Goal: Information Seeking & Learning: Compare options

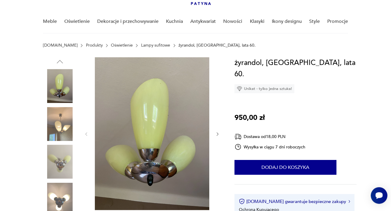
scroll to position [63, 0]
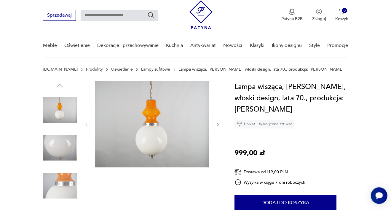
scroll to position [31, 0]
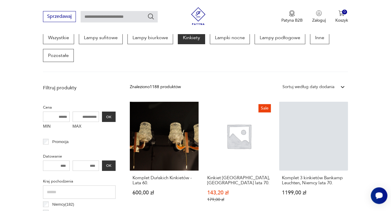
scroll to position [165, 0]
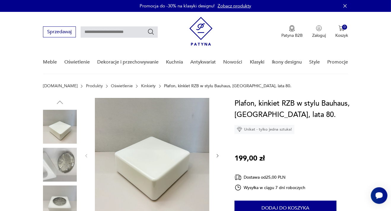
scroll to position [63, 0]
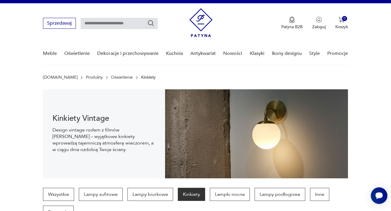
scroll to position [8, 0]
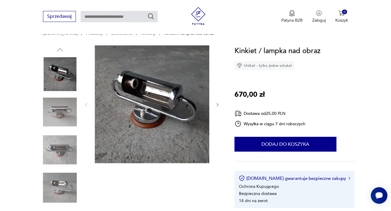
scroll to position [63, 0]
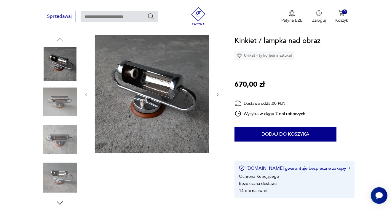
click at [55, 138] on img at bounding box center [60, 140] width 34 height 34
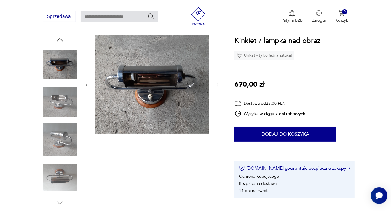
click at [64, 176] on img at bounding box center [60, 178] width 34 height 34
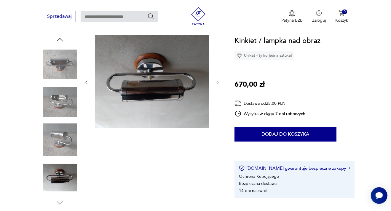
scroll to position [0, 0]
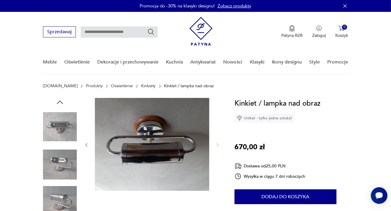
click at [346, 7] on icon "button" at bounding box center [344, 5] width 3 height 3
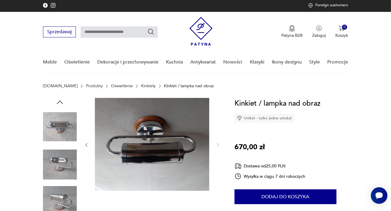
click at [133, 31] on input "text" at bounding box center [119, 31] width 77 height 11
type input "**********"
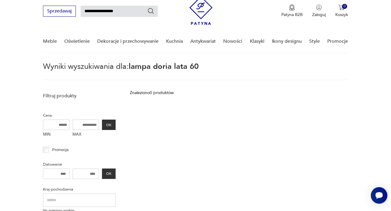
scroll to position [21, 0]
drag, startPoint x: 118, startPoint y: 9, endPoint x: 107, endPoint y: 7, distance: 10.8
click at [107, 7] on input "**********" at bounding box center [119, 10] width 77 height 11
type input "**********"
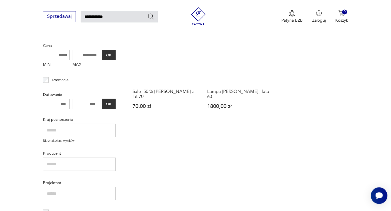
scroll to position [52, 0]
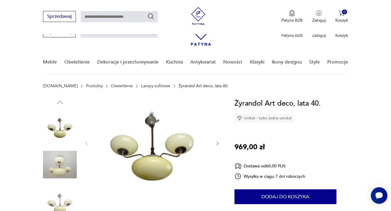
scroll to position [125, 0]
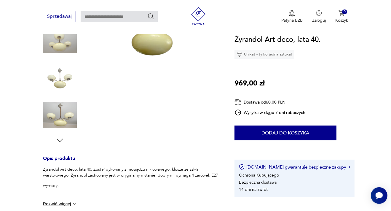
click at [62, 76] on img at bounding box center [60, 77] width 34 height 34
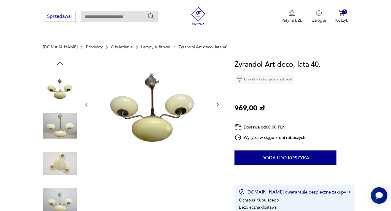
scroll to position [31, 0]
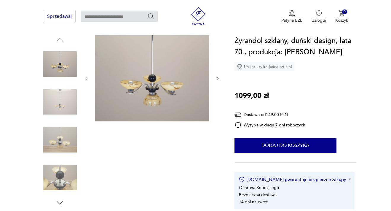
click at [55, 177] on img at bounding box center [60, 178] width 34 height 34
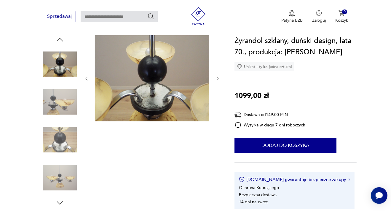
click at [62, 179] on img at bounding box center [60, 178] width 34 height 34
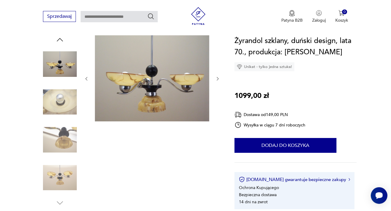
click at [65, 98] on img at bounding box center [60, 102] width 34 height 34
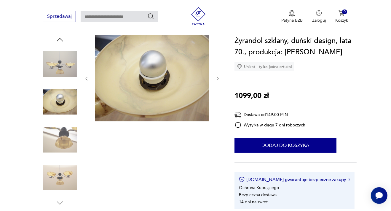
click at [61, 136] on img at bounding box center [60, 140] width 34 height 34
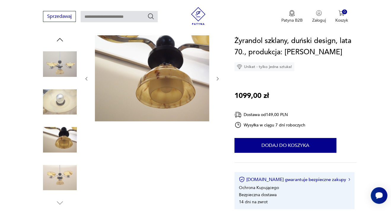
click at [61, 178] on img at bounding box center [60, 178] width 34 height 34
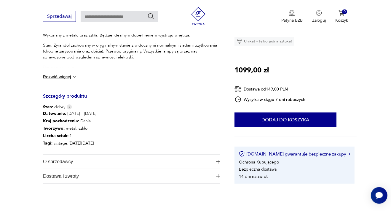
scroll to position [282, 0]
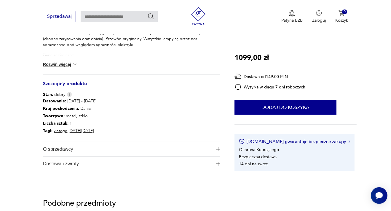
click at [73, 65] on button "Rozwiń więcej" at bounding box center [60, 64] width 34 height 6
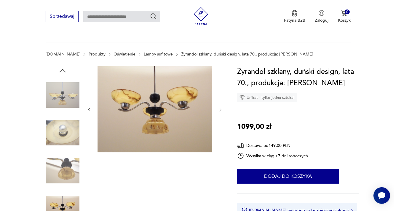
scroll to position [31, 0]
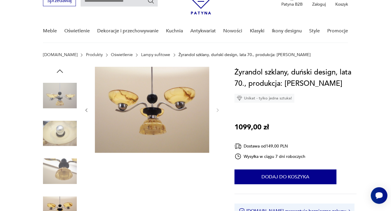
click at [61, 91] on img at bounding box center [60, 96] width 34 height 34
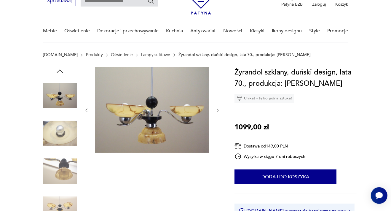
click at [60, 71] on icon "button" at bounding box center [59, 71] width 9 height 9
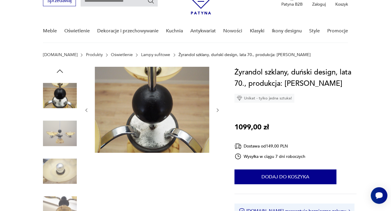
click at [60, 71] on icon "button" at bounding box center [59, 71] width 9 height 9
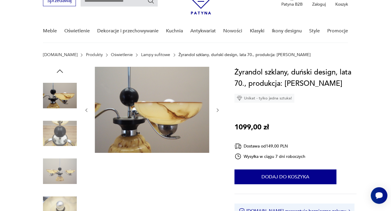
click at [60, 71] on icon "button" at bounding box center [59, 71] width 9 height 9
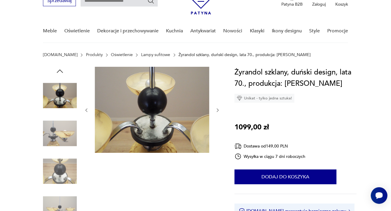
click at [60, 71] on icon "button" at bounding box center [59, 71] width 9 height 9
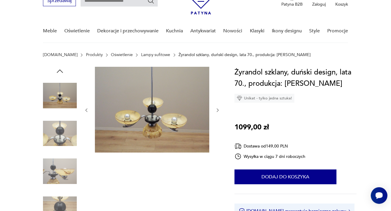
click at [60, 71] on icon "button" at bounding box center [59, 71] width 9 height 9
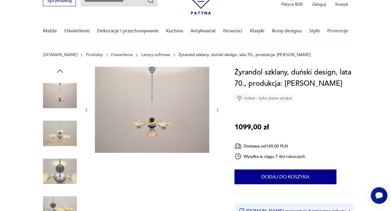
click at [161, 127] on img at bounding box center [152, 110] width 114 height 86
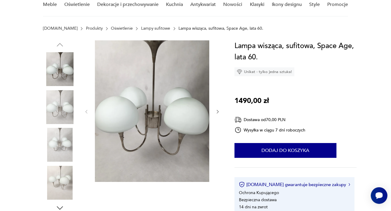
scroll to position [63, 0]
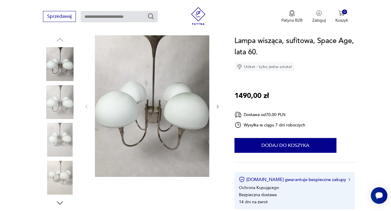
click at [57, 106] on img at bounding box center [60, 102] width 34 height 34
click at [60, 142] on img at bounding box center [60, 140] width 34 height 34
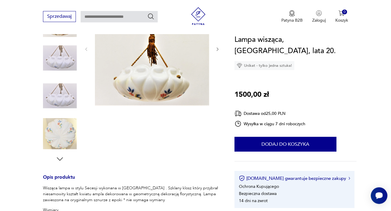
scroll to position [94, 0]
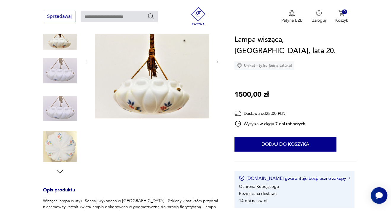
click at [60, 146] on img at bounding box center [60, 147] width 34 height 34
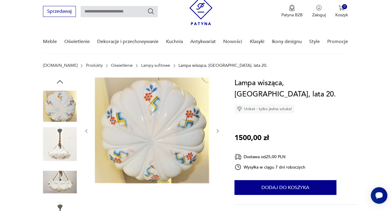
scroll to position [0, 0]
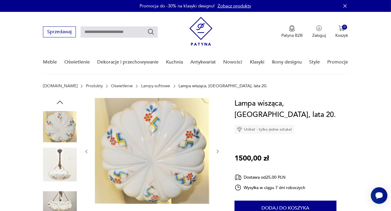
click at [59, 168] on img at bounding box center [60, 165] width 34 height 34
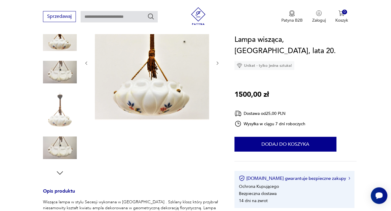
scroll to position [63, 0]
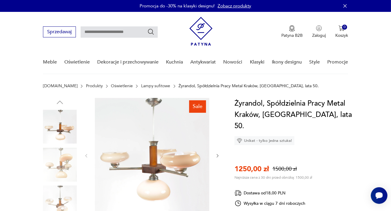
scroll to position [63, 0]
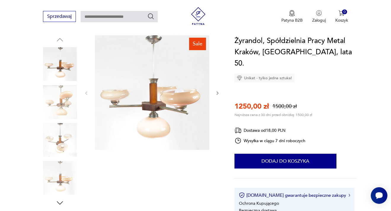
click at [219, 94] on icon "button" at bounding box center [217, 93] width 5 height 5
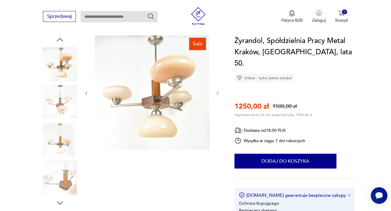
click at [219, 94] on icon "button" at bounding box center [217, 93] width 5 height 5
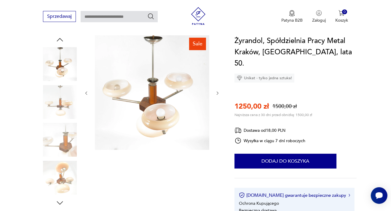
click at [219, 94] on icon "button" at bounding box center [217, 93] width 5 height 5
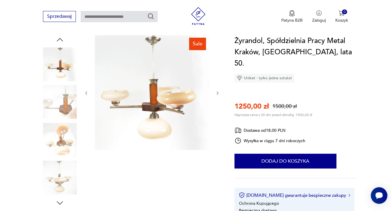
click at [219, 94] on icon "button" at bounding box center [217, 93] width 5 height 5
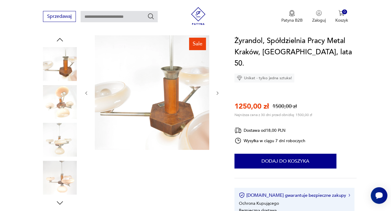
click at [64, 101] on img at bounding box center [60, 102] width 34 height 34
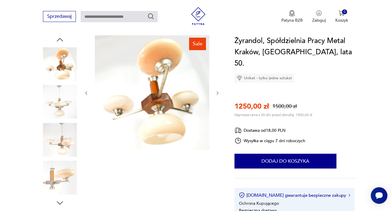
click at [57, 141] on img at bounding box center [60, 140] width 34 height 34
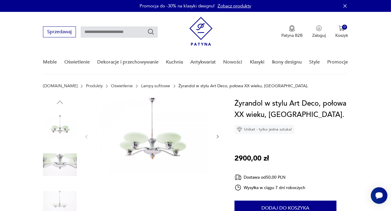
click at [216, 138] on icon "button" at bounding box center [217, 136] width 5 height 5
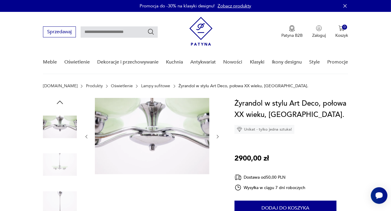
click at [216, 138] on icon "button" at bounding box center [217, 136] width 5 height 5
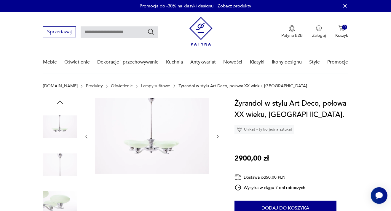
click at [216, 138] on icon "button" at bounding box center [217, 136] width 5 height 5
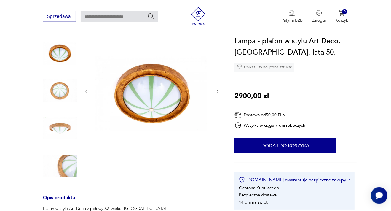
scroll to position [63, 0]
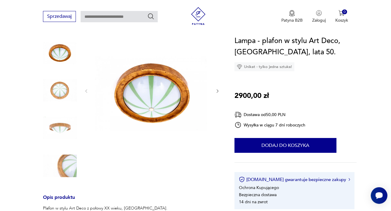
click at [65, 168] on img at bounding box center [60, 166] width 34 height 34
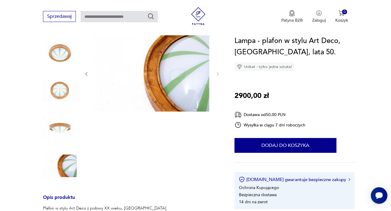
click at [63, 135] on img at bounding box center [60, 128] width 34 height 34
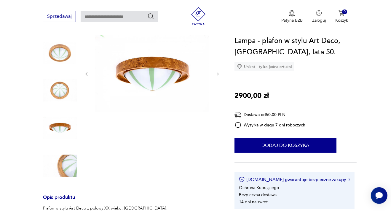
click at [58, 92] on img at bounding box center [60, 90] width 34 height 34
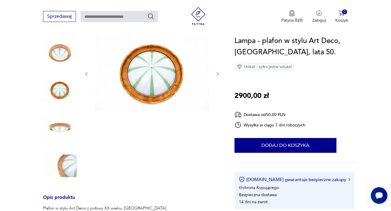
scroll to position [188, 0]
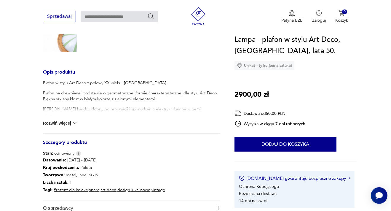
click at [69, 124] on button "Rozwiń więcej" at bounding box center [60, 123] width 34 height 6
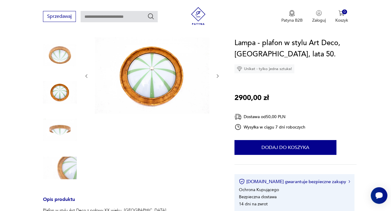
scroll to position [63, 0]
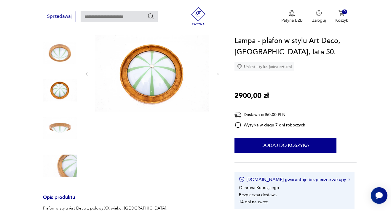
click at [218, 72] on icon "button" at bounding box center [217, 73] width 5 height 5
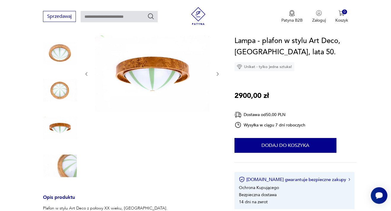
click at [218, 72] on icon "button" at bounding box center [217, 73] width 5 height 5
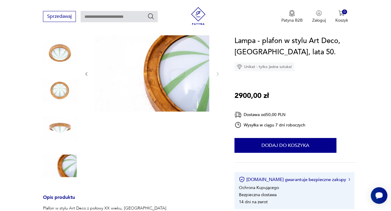
click at [65, 84] on img at bounding box center [60, 90] width 34 height 34
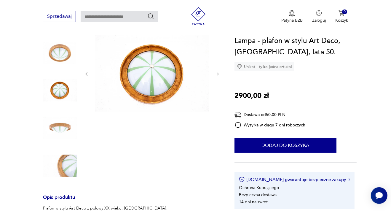
click at [61, 130] on img at bounding box center [60, 128] width 34 height 34
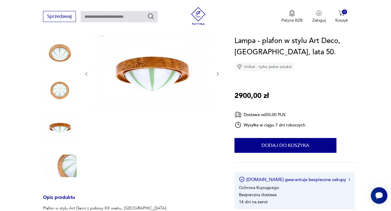
click at [62, 57] on img at bounding box center [60, 52] width 34 height 34
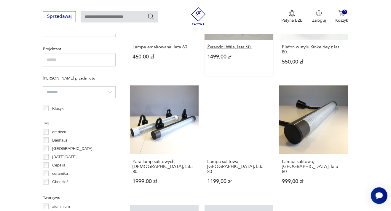
scroll to position [415, 0]
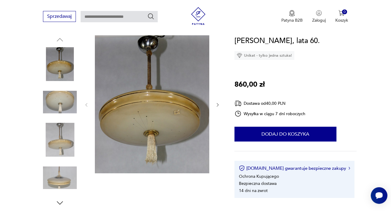
click at [218, 105] on icon "button" at bounding box center [217, 104] width 5 height 5
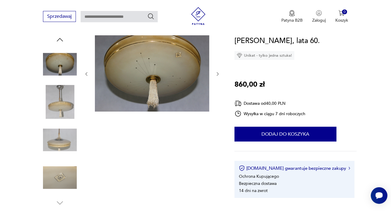
click at [218, 105] on div at bounding box center [152, 73] width 136 height 77
click at [63, 139] on img at bounding box center [60, 140] width 34 height 34
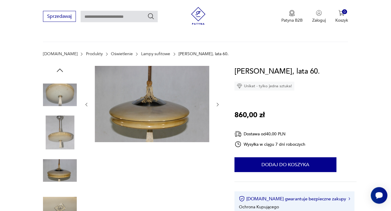
scroll to position [31, 0]
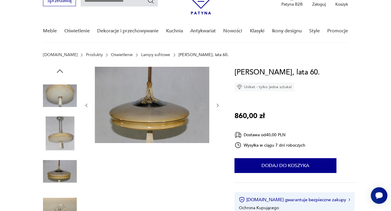
click at [61, 94] on img at bounding box center [60, 96] width 34 height 34
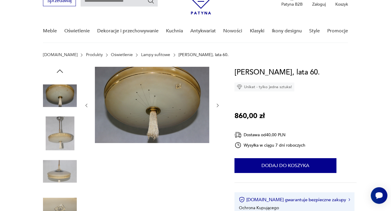
scroll to position [0, 0]
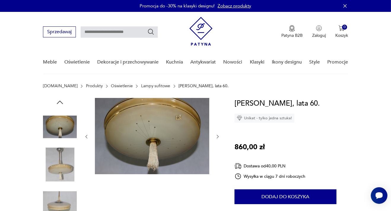
click at [60, 101] on icon "button" at bounding box center [60, 101] width 6 height 3
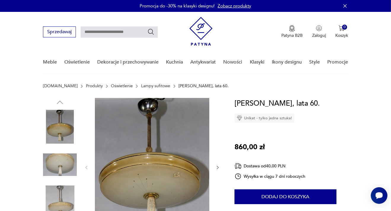
click at [60, 120] on img at bounding box center [60, 127] width 34 height 34
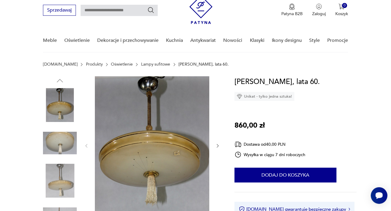
scroll to position [31, 0]
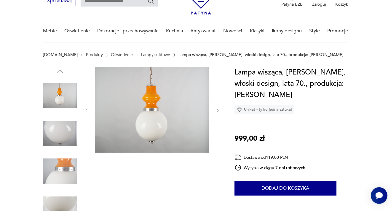
click at [218, 110] on icon "button" at bounding box center [217, 110] width 5 height 5
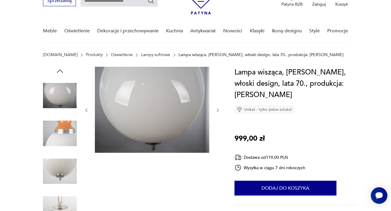
click at [218, 110] on icon "button" at bounding box center [217, 110] width 5 height 5
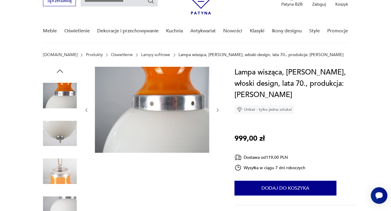
click at [218, 110] on icon "button" at bounding box center [217, 110] width 5 height 5
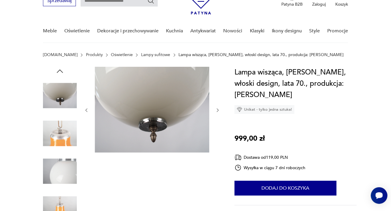
click at [218, 110] on icon "button" at bounding box center [217, 110] width 5 height 5
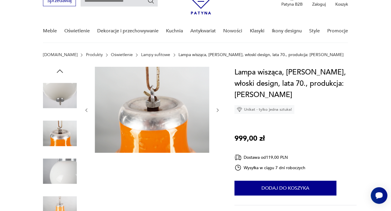
click at [218, 110] on icon "button" at bounding box center [217, 110] width 5 height 5
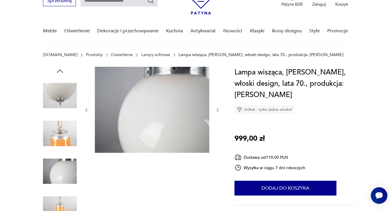
click at [218, 110] on icon "button" at bounding box center [217, 110] width 5 height 5
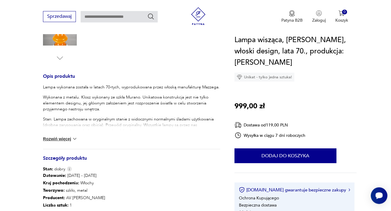
scroll to position [219, 0]
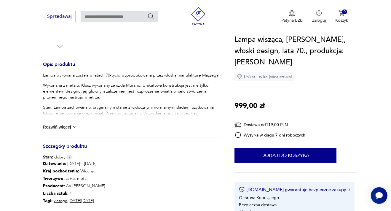
click at [70, 127] on button "Rozwiń więcej" at bounding box center [60, 127] width 34 height 6
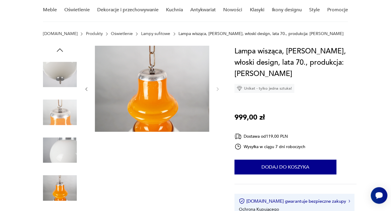
scroll to position [63, 0]
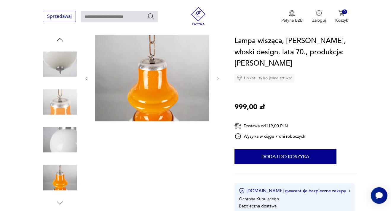
click at [61, 179] on img at bounding box center [60, 178] width 34 height 34
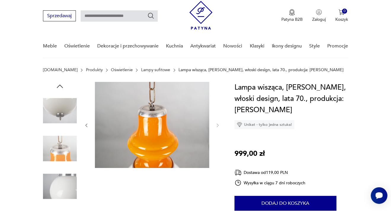
scroll to position [0, 0]
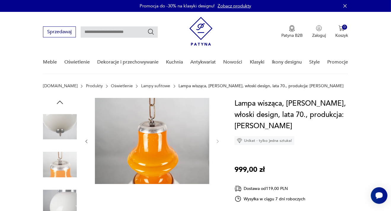
click at [60, 104] on icon "button" at bounding box center [59, 102] width 9 height 9
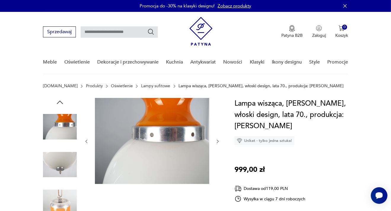
click at [60, 104] on icon "button" at bounding box center [59, 102] width 9 height 9
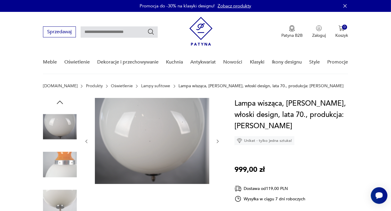
click at [60, 104] on icon "button" at bounding box center [59, 102] width 9 height 9
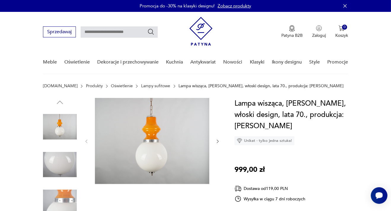
click at [154, 119] on img at bounding box center [152, 141] width 114 height 86
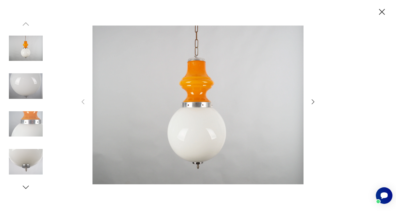
click at [381, 11] on icon "button" at bounding box center [382, 12] width 10 height 10
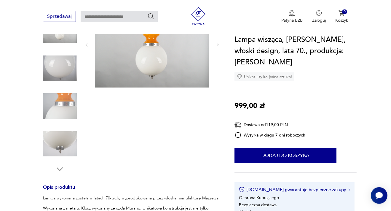
scroll to position [63, 0]
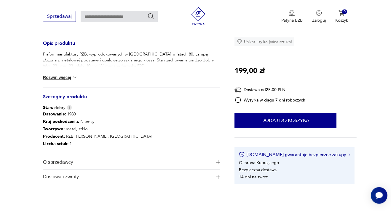
scroll to position [250, 0]
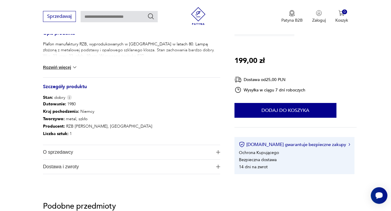
click at [73, 71] on div "Plafon manufaktury RZB, wyprodukowanych w [GEOGRAPHIC_DATA] w latach 80. Lampą …" at bounding box center [131, 59] width 177 height 36
click at [73, 67] on button "Rozwiń więcej" at bounding box center [60, 67] width 34 height 6
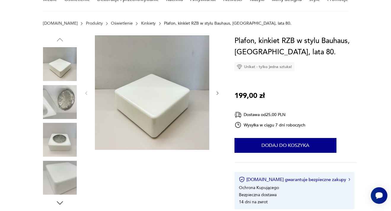
scroll to position [0, 0]
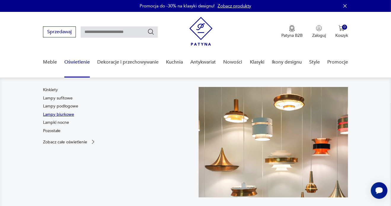
click at [69, 116] on link "Lampy biurkowe" at bounding box center [58, 114] width 31 height 6
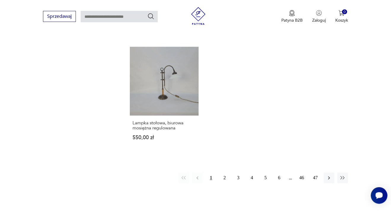
scroll to position [854, 0]
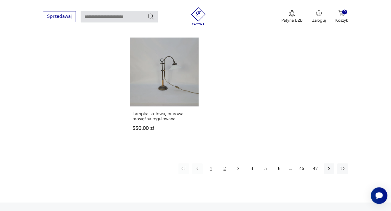
click at [224, 163] on button "2" at bounding box center [224, 168] width 11 height 11
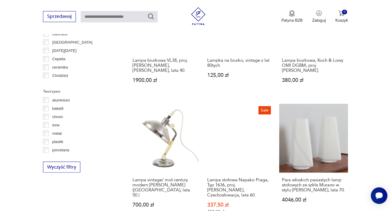
scroll to position [533, 0]
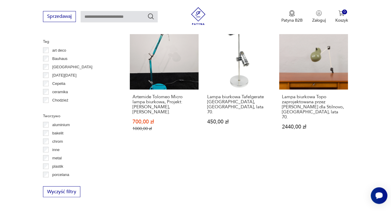
scroll to position [533, 0]
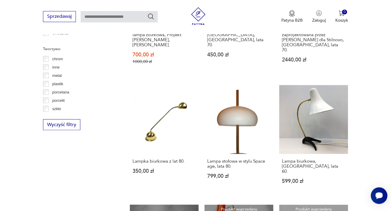
scroll to position [13, 0]
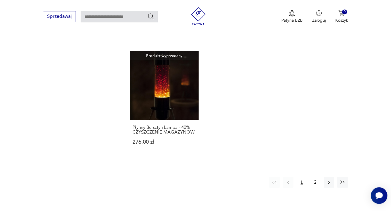
scroll to position [908, 0]
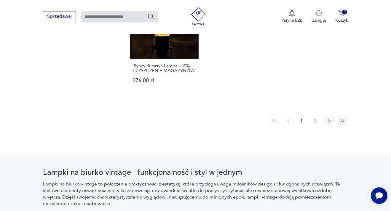
click at [317, 115] on button "2" at bounding box center [315, 120] width 11 height 11
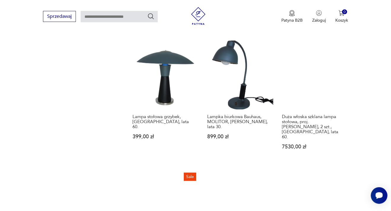
scroll to position [814, 0]
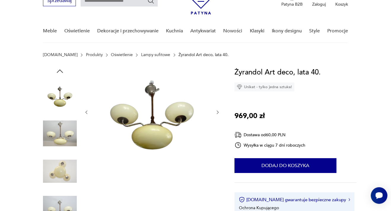
click at [59, 169] on img at bounding box center [60, 171] width 34 height 34
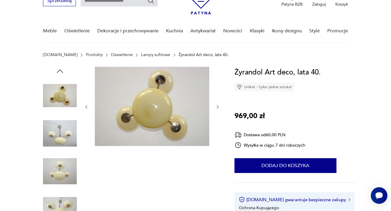
click at [65, 90] on img at bounding box center [60, 96] width 34 height 34
click at [63, 171] on img at bounding box center [60, 171] width 34 height 34
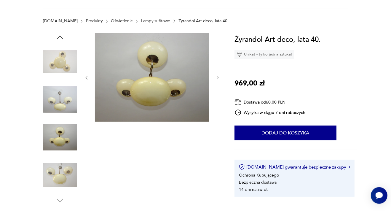
scroll to position [94, 0]
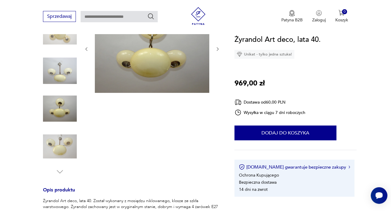
click at [54, 147] on img at bounding box center [60, 147] width 34 height 34
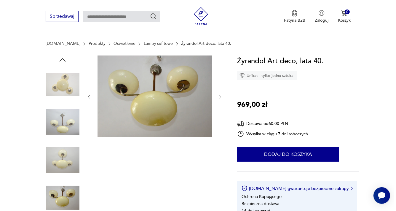
scroll to position [31, 0]
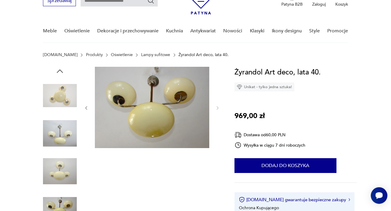
click at [163, 101] on img at bounding box center [152, 107] width 114 height 81
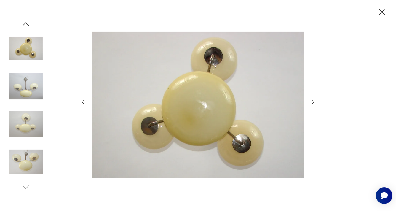
click at [314, 102] on icon "button" at bounding box center [313, 101] width 3 height 5
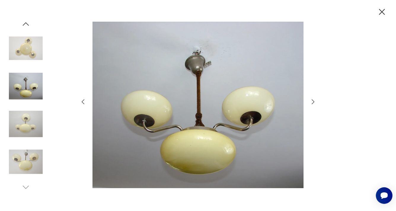
click at [314, 102] on icon "button" at bounding box center [313, 101] width 3 height 5
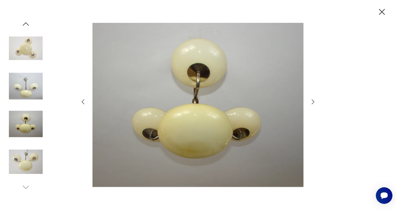
click at [314, 102] on icon "button" at bounding box center [313, 101] width 3 height 5
